Goal: Information Seeking & Learning: Learn about a topic

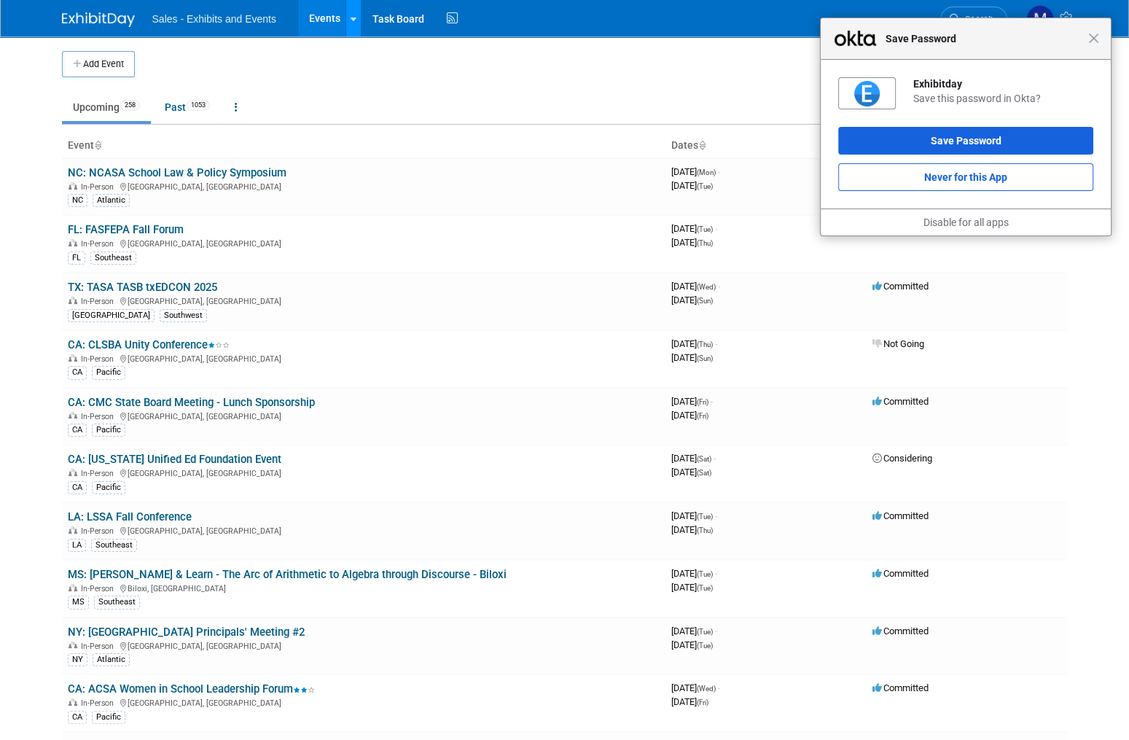
click at [353, 26] on link at bounding box center [352, 18] width 15 height 36
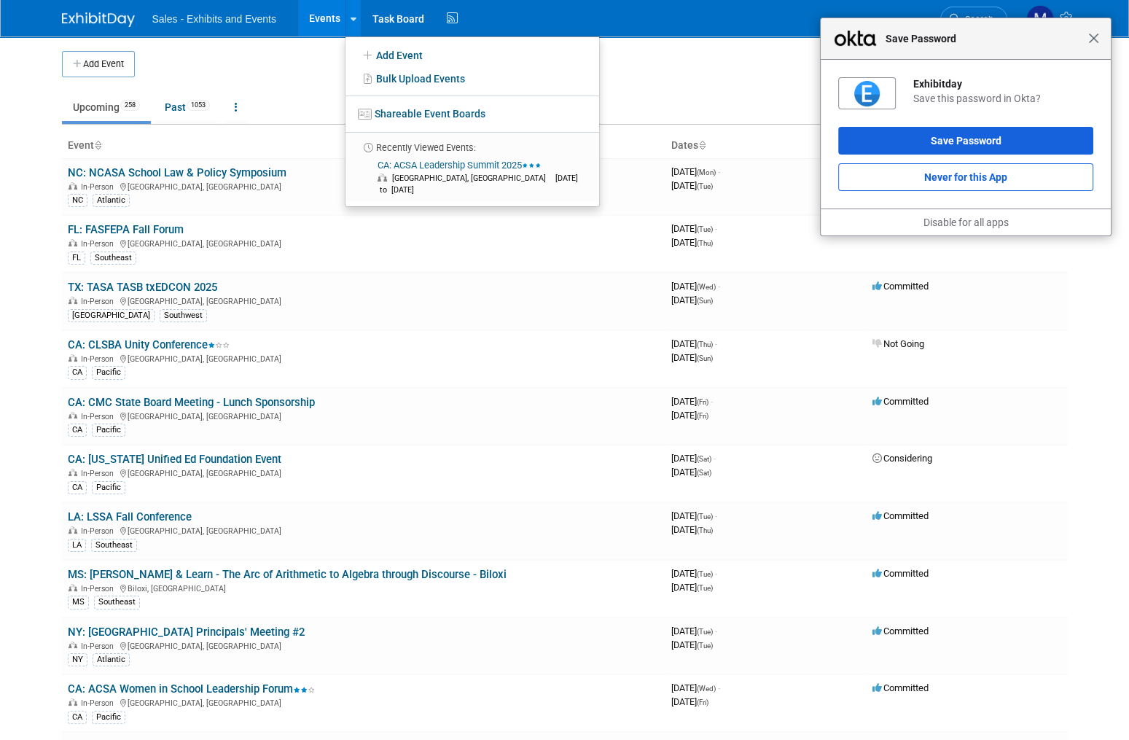
click at [1094, 37] on span "Close" at bounding box center [1093, 38] width 11 height 11
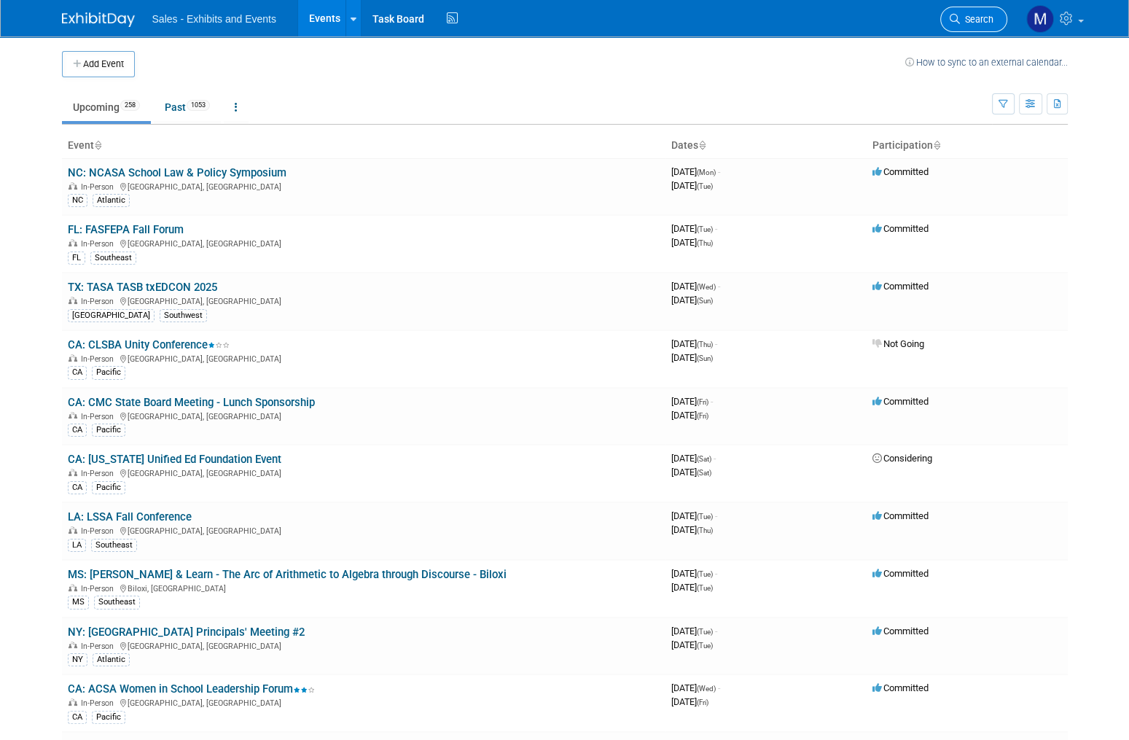
click at [992, 15] on span "Search" at bounding box center [977, 19] width 34 height 11
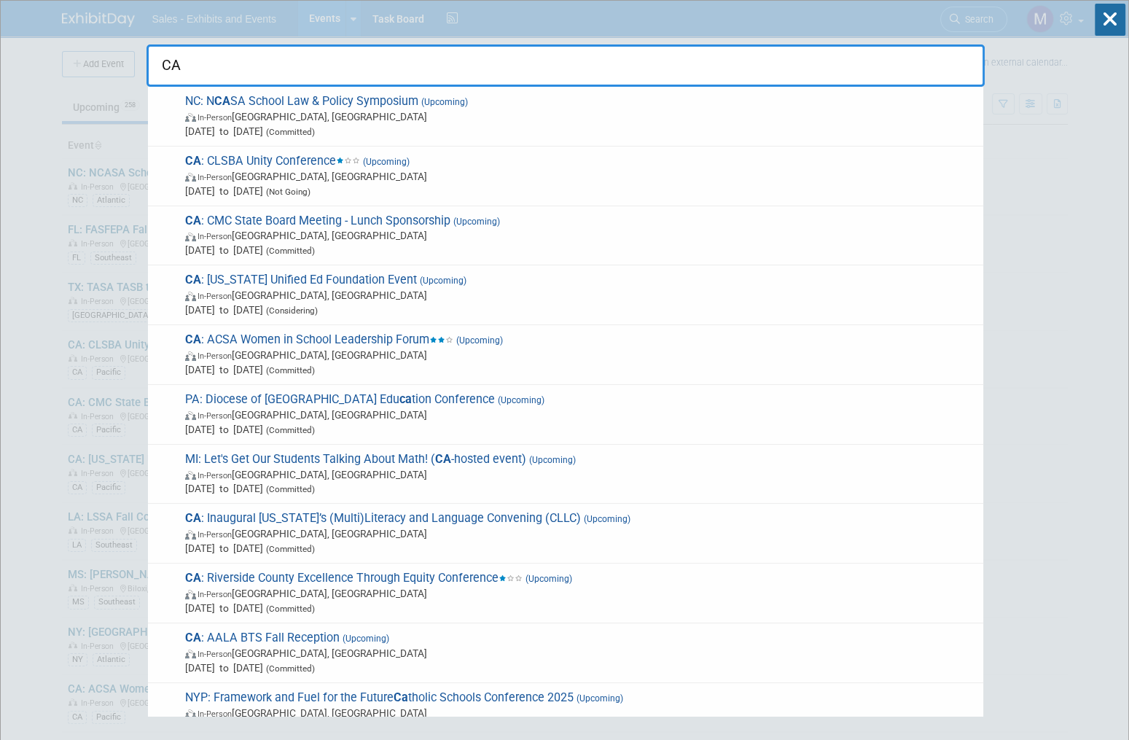
click at [848, 69] on input "CA" at bounding box center [565, 65] width 838 height 42
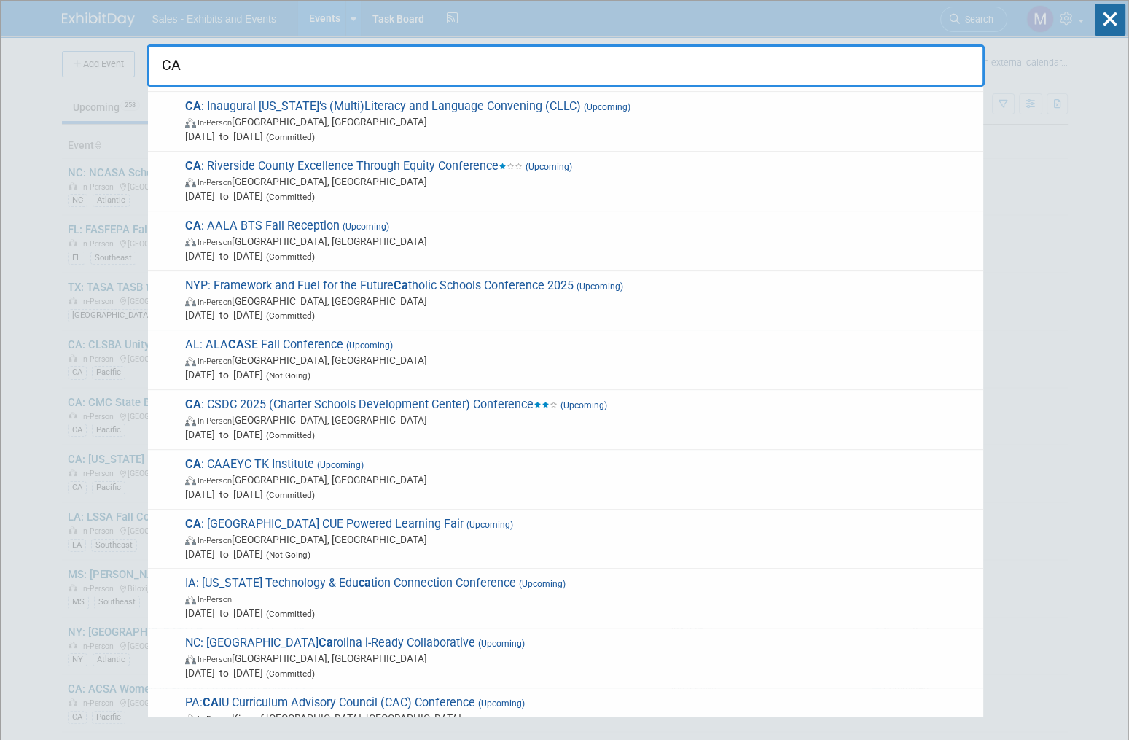
scroll to position [437, 0]
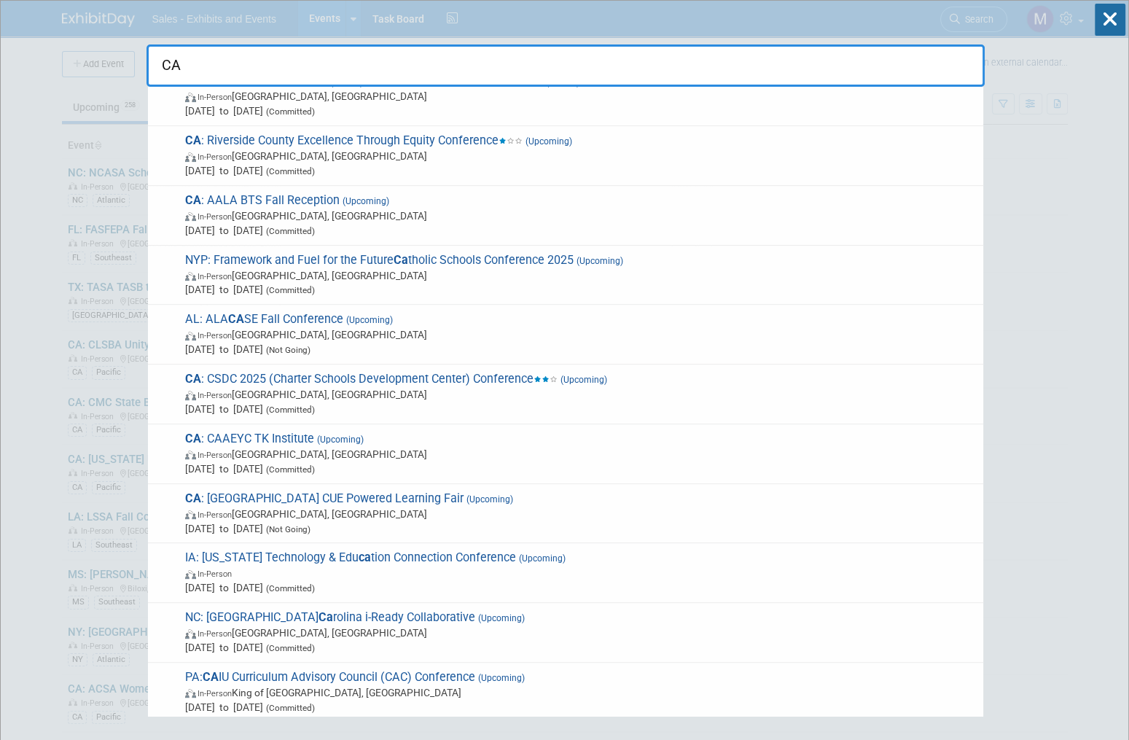
type input "CA"
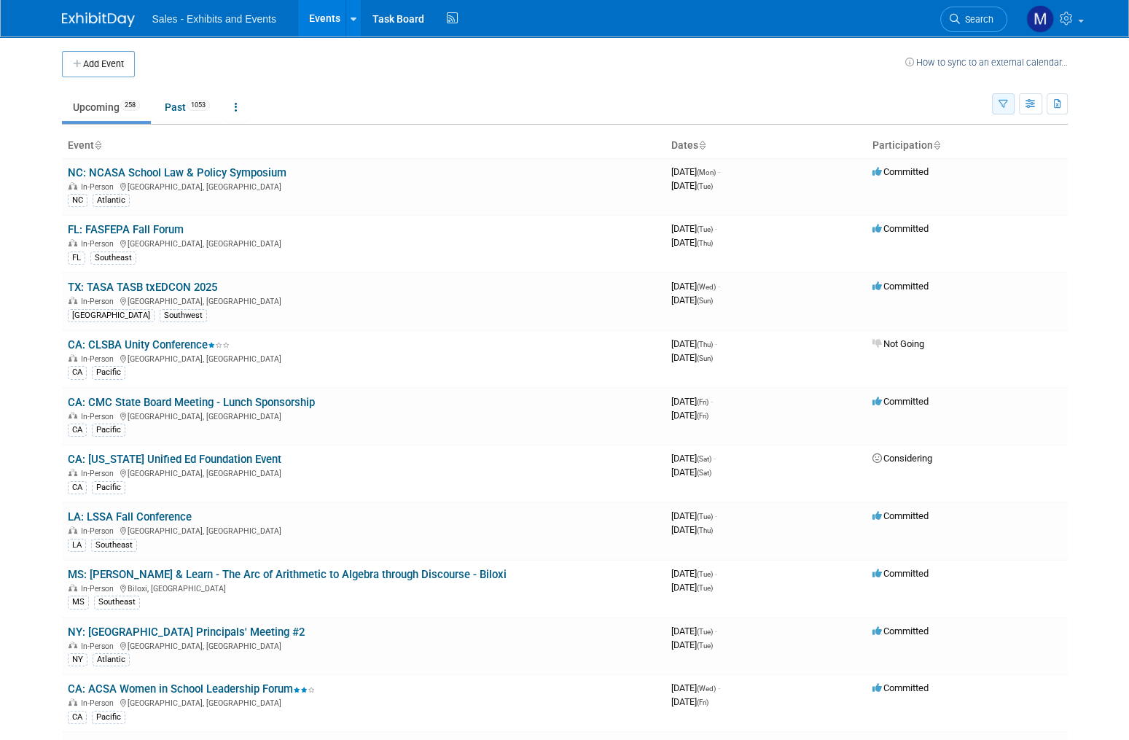
click at [1003, 106] on icon "button" at bounding box center [1002, 104] width 9 height 9
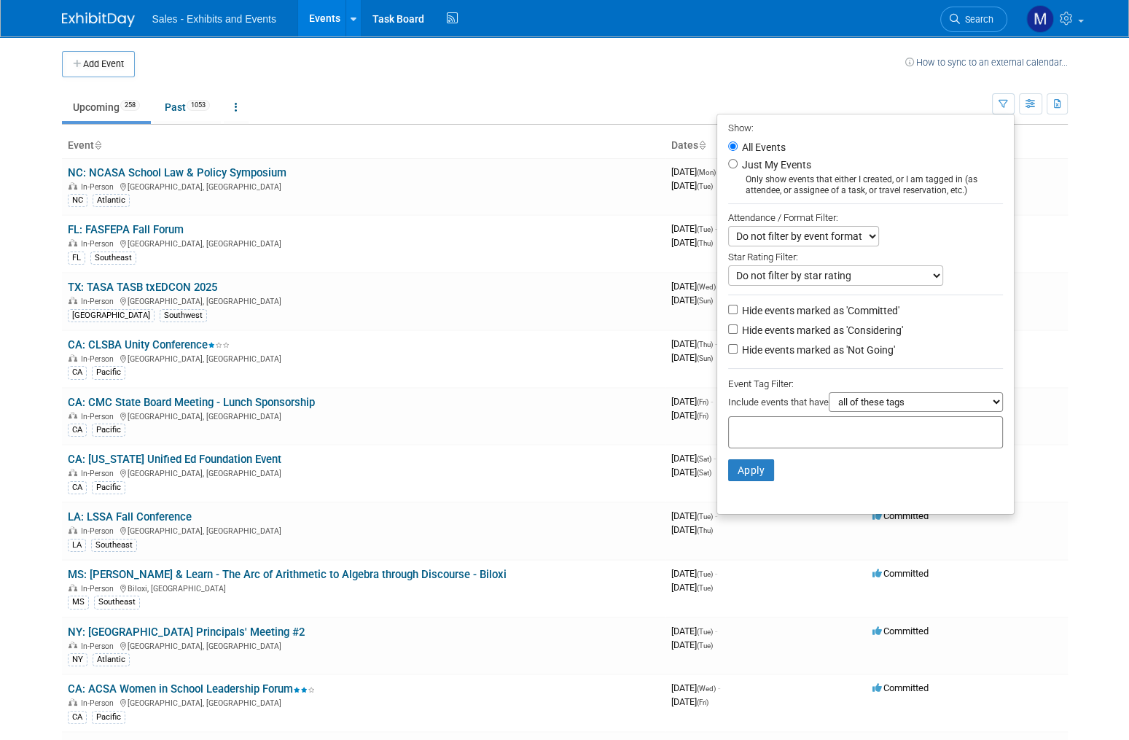
click at [780, 160] on label "Just My Events" at bounding box center [775, 164] width 72 height 15
click at [737, 160] on input "Just My Events" at bounding box center [732, 163] width 9 height 9
radio input "true"
click at [740, 471] on button "Apply" at bounding box center [751, 470] width 47 height 22
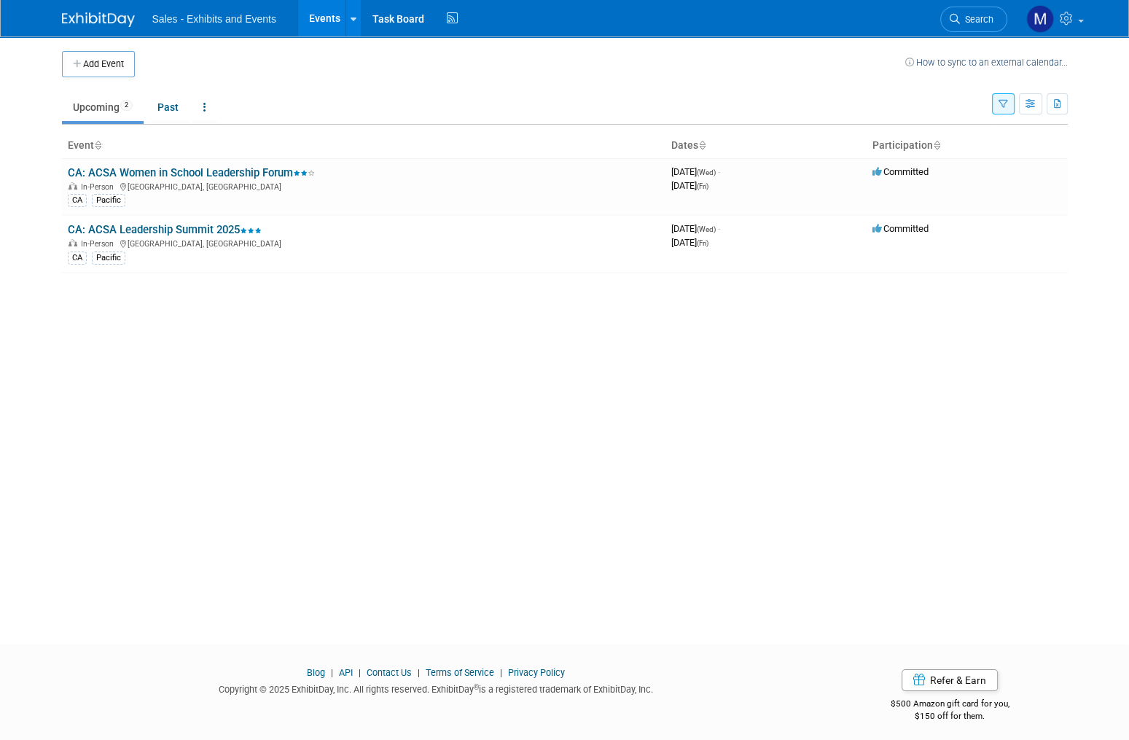
click at [998, 101] on icon "button" at bounding box center [1002, 104] width 9 height 9
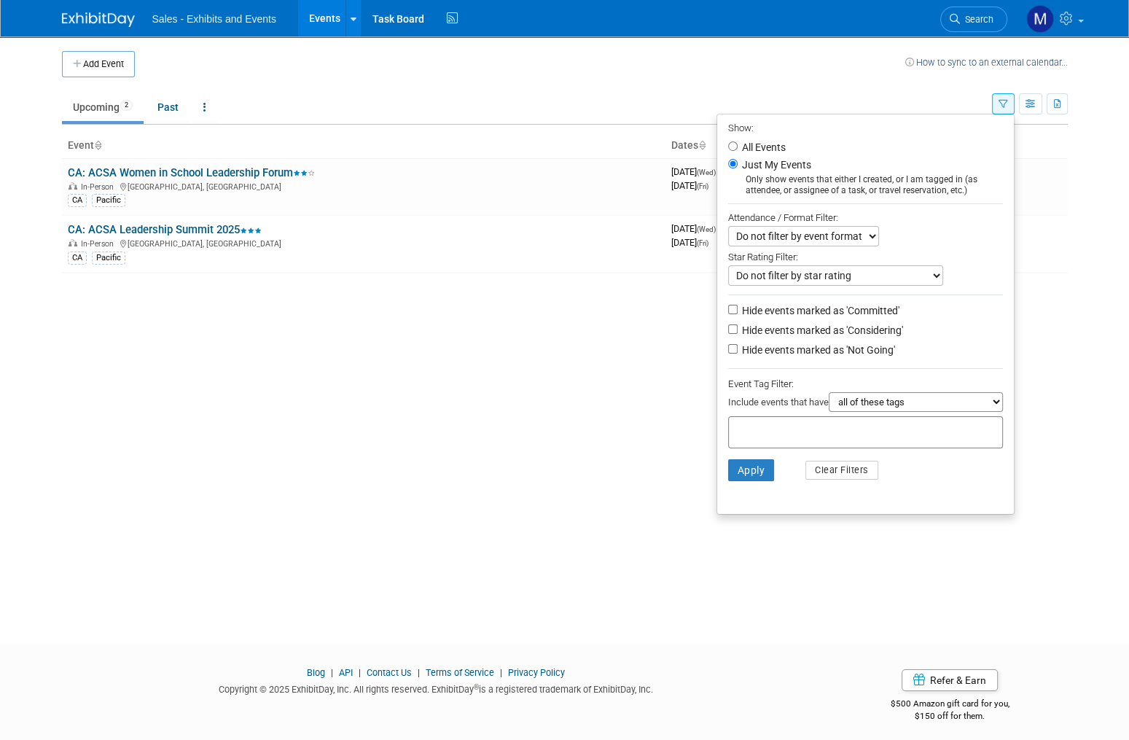
click at [753, 142] on label "All Events" at bounding box center [762, 147] width 47 height 10
click at [737, 142] on input "All Events" at bounding box center [732, 145] width 9 height 9
radio input "true"
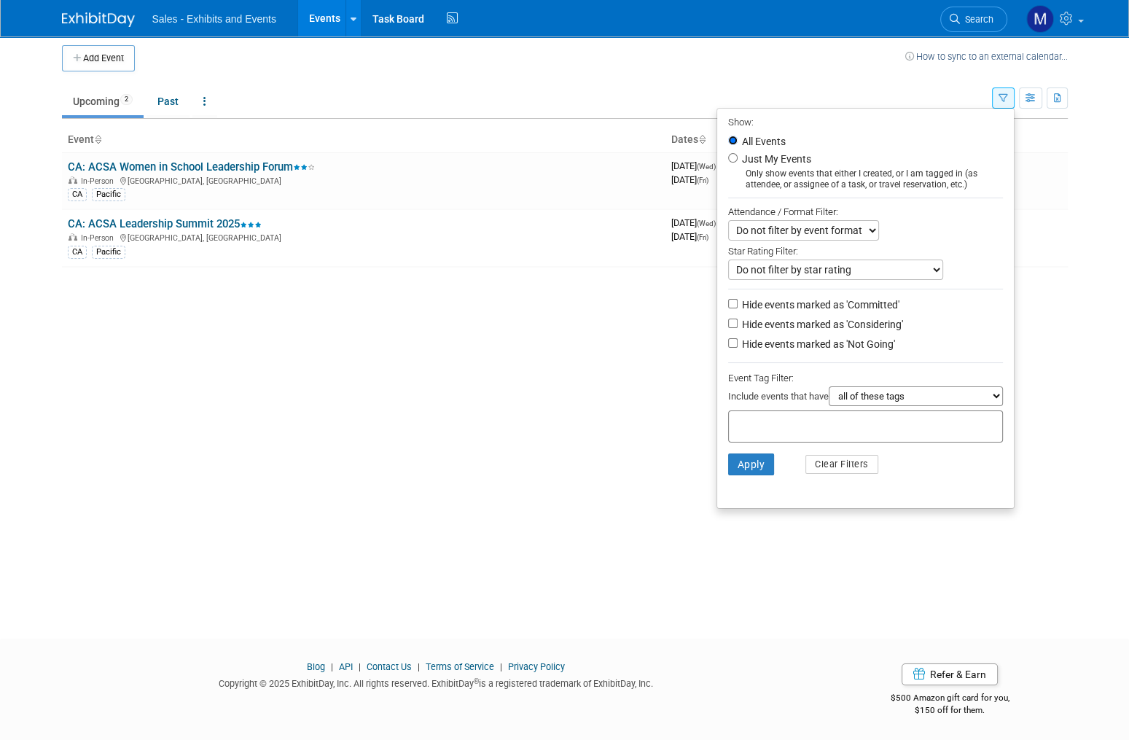
scroll to position [7, 0]
click at [912, 386] on select "all of these tags any one of these tags only and exactly these specific tags" at bounding box center [916, 395] width 174 height 20
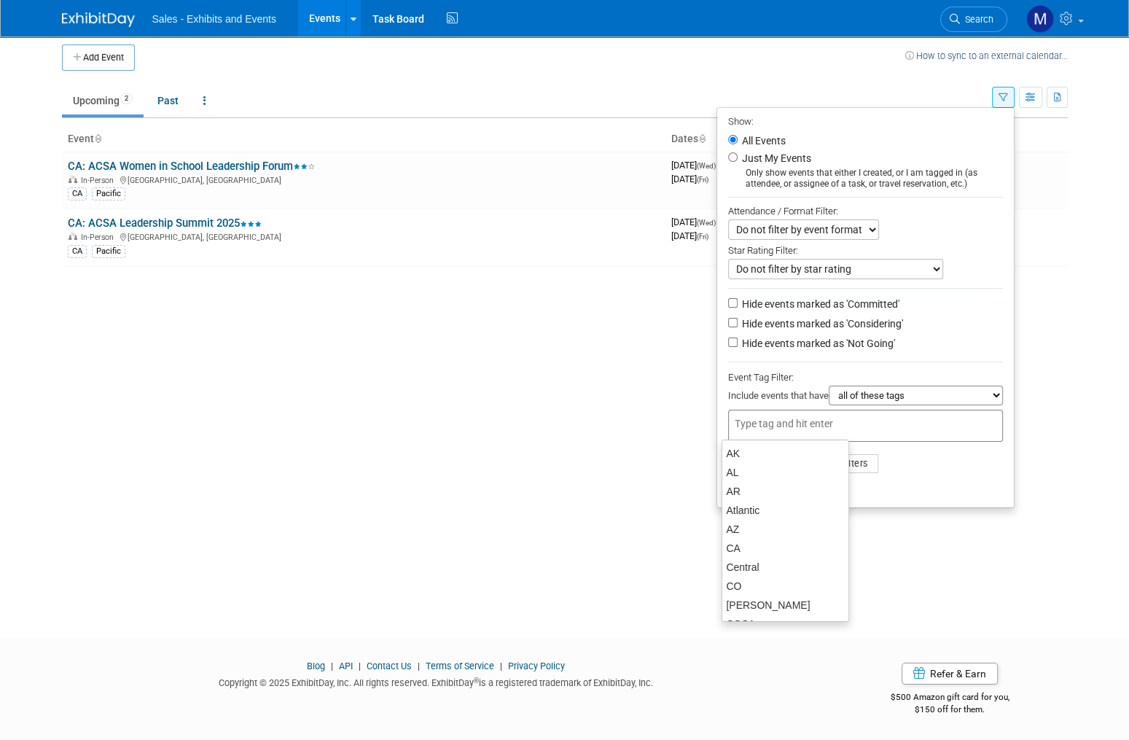
click at [784, 412] on div at bounding box center [865, 426] width 275 height 32
type input "CA"
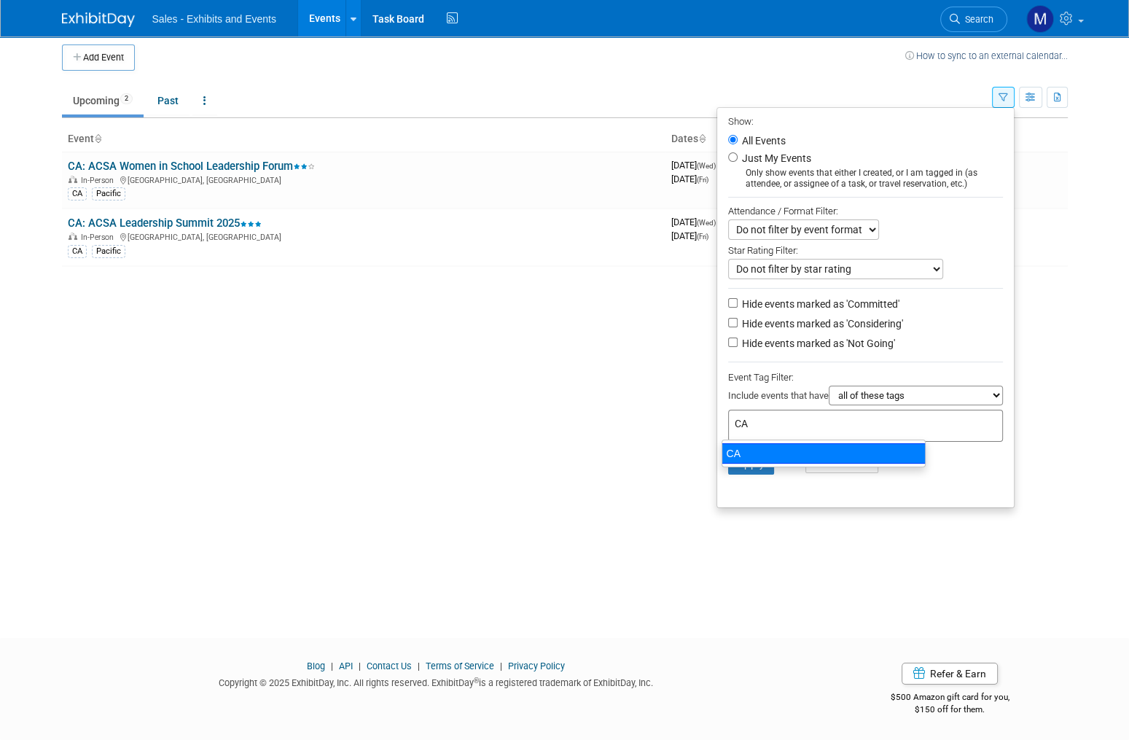
click at [751, 447] on div "CA" at bounding box center [823, 453] width 204 height 20
type input "CA"
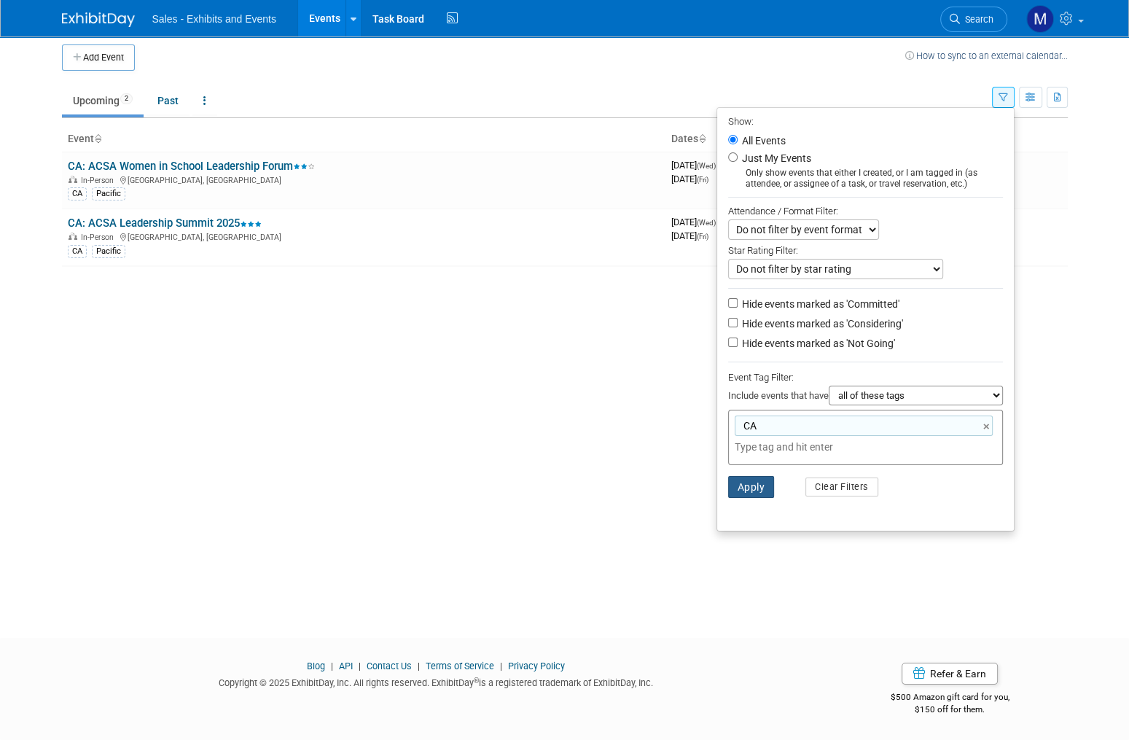
click at [749, 484] on button "Apply" at bounding box center [751, 487] width 47 height 22
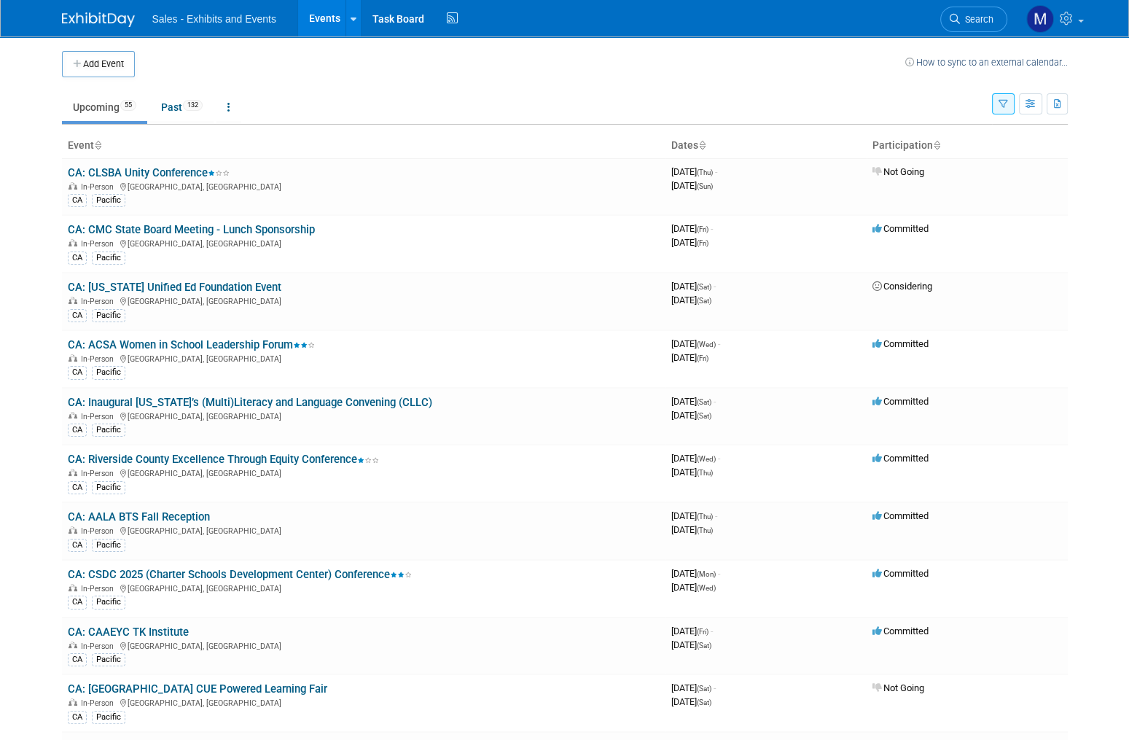
click at [1100, 280] on body "Sales - Exhibits and Events Events Add Event Bulk Upload Events Shareable Event…" at bounding box center [564, 370] width 1129 height 740
click at [975, 15] on span "Search" at bounding box center [977, 19] width 34 height 11
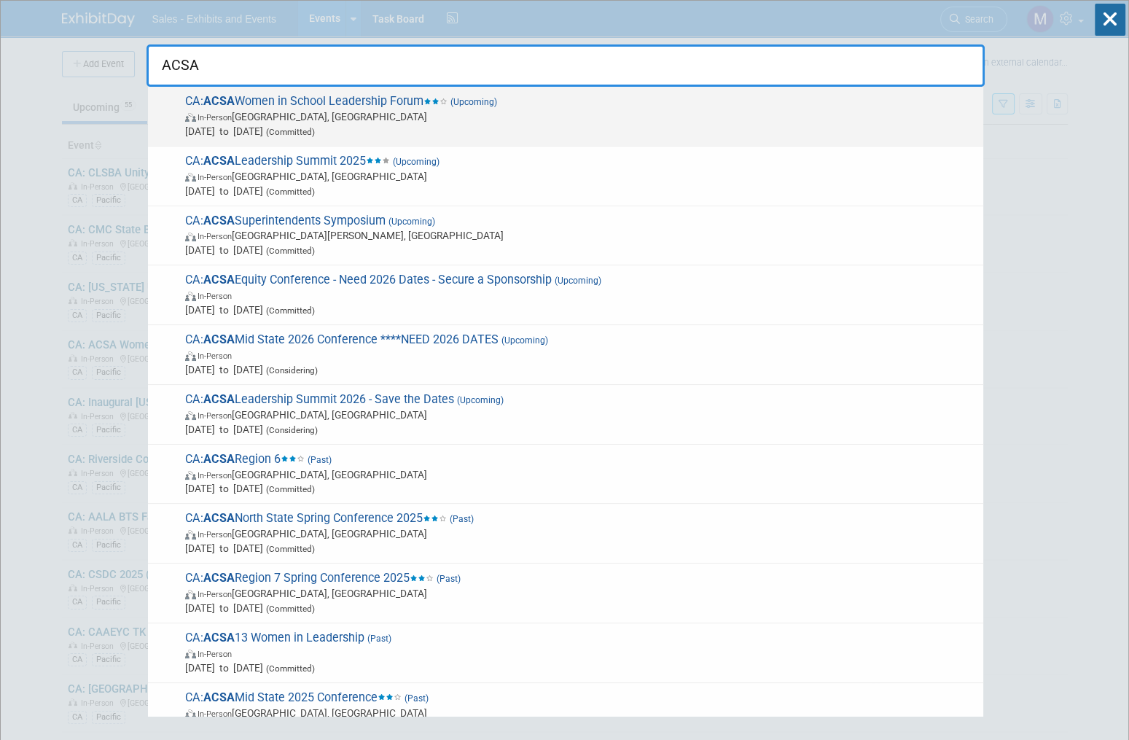
type input "ACSA"
click at [348, 106] on span "CA: ACSA Women in School Leadership Forum (Upcoming) In-Person [GEOGRAPHIC_DATA…" at bounding box center [578, 116] width 795 height 44
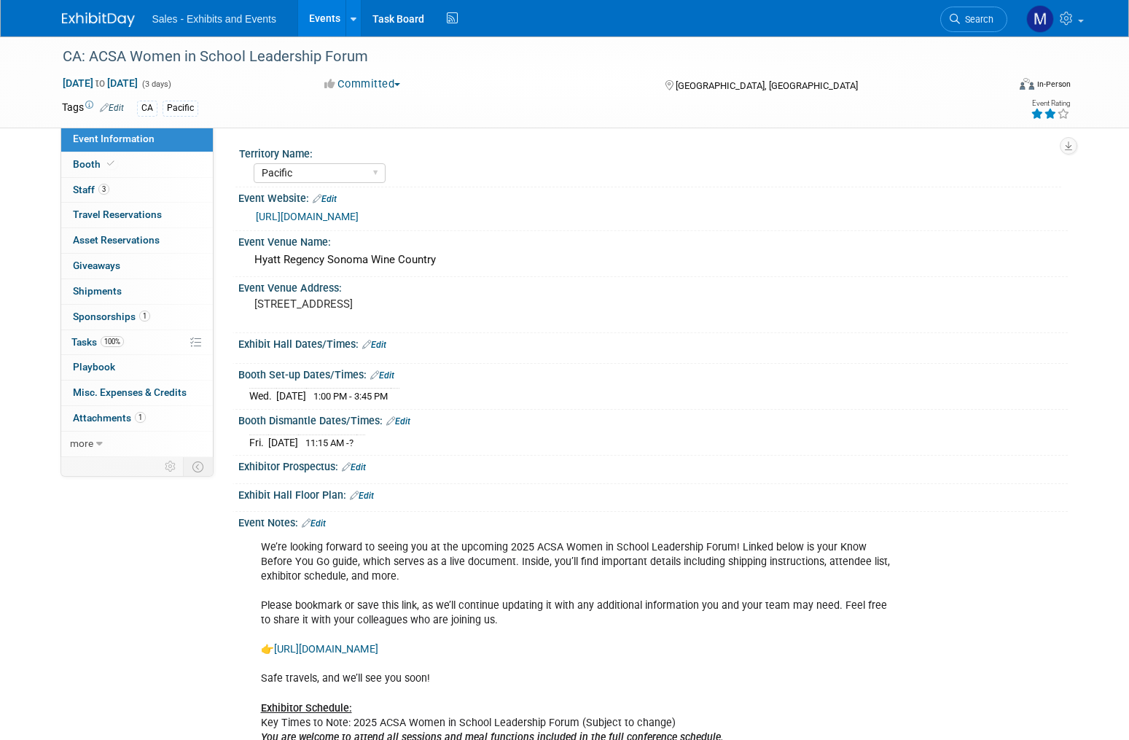
select select "Pacific"
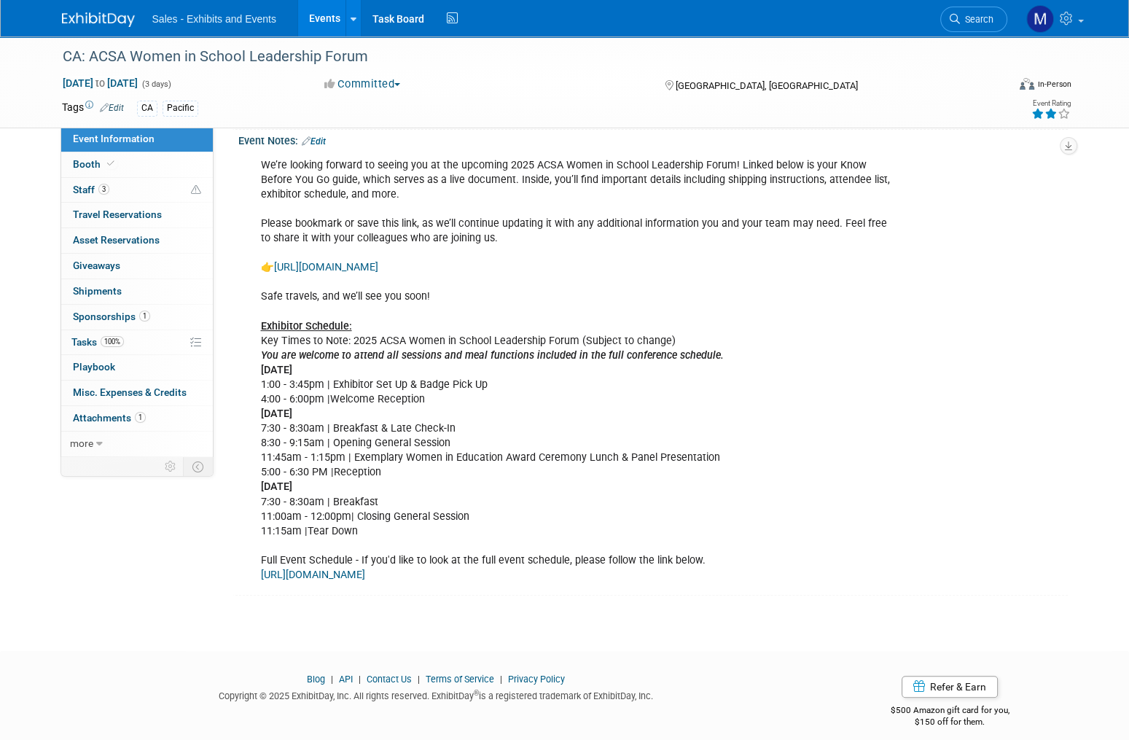
scroll to position [391, 0]
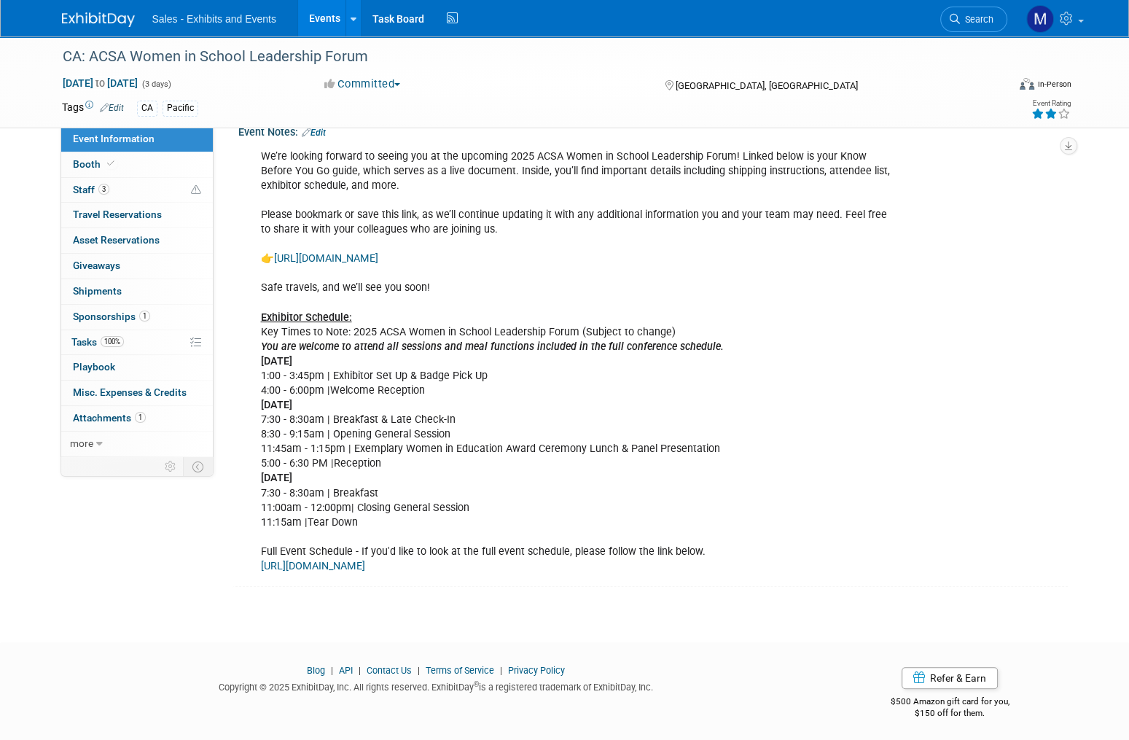
click at [378, 252] on link "https://docs.google.com/document/d/156B3qA0nc0cAm_KcQ0upSsjxkPLrSjlZrf7ggOzZkIE…" at bounding box center [326, 258] width 104 height 12
